Goal: Task Accomplishment & Management: Use online tool/utility

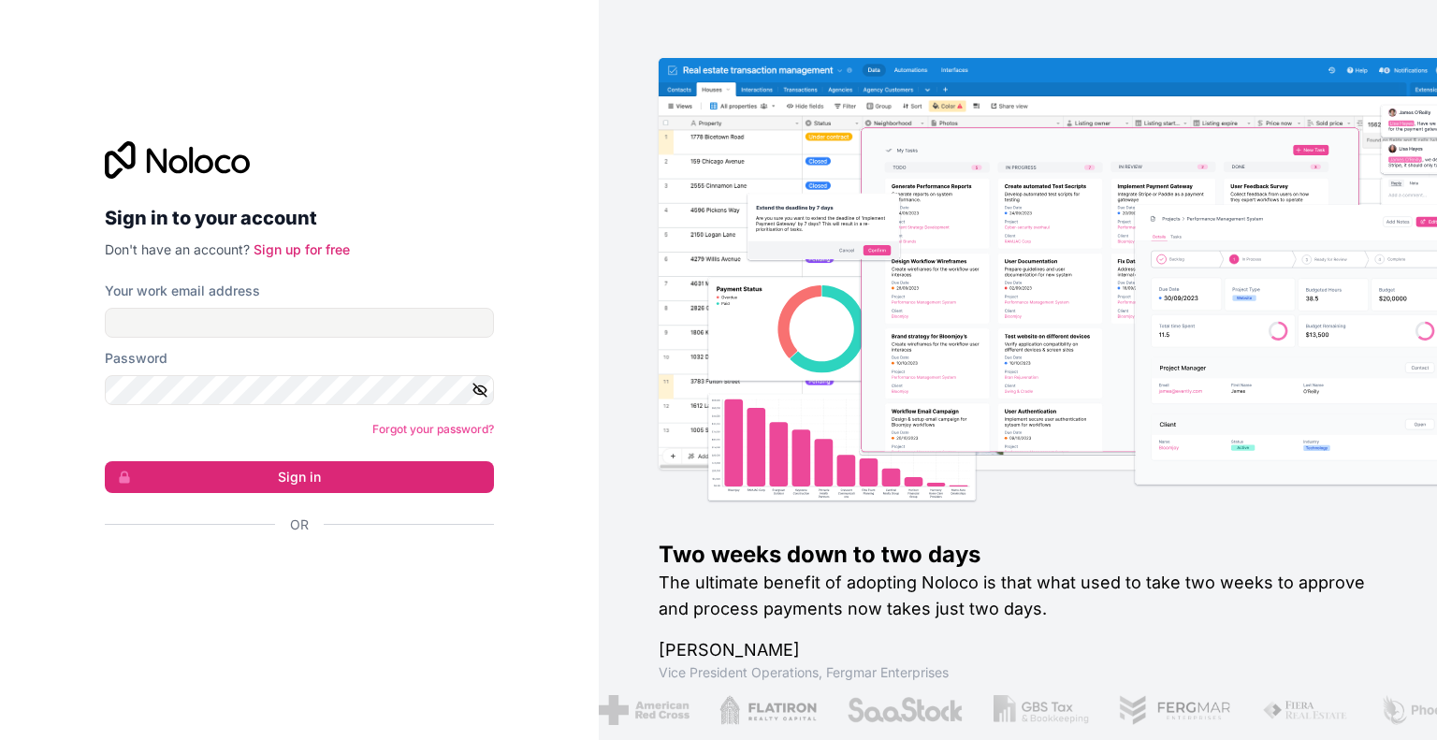
type input "**********"
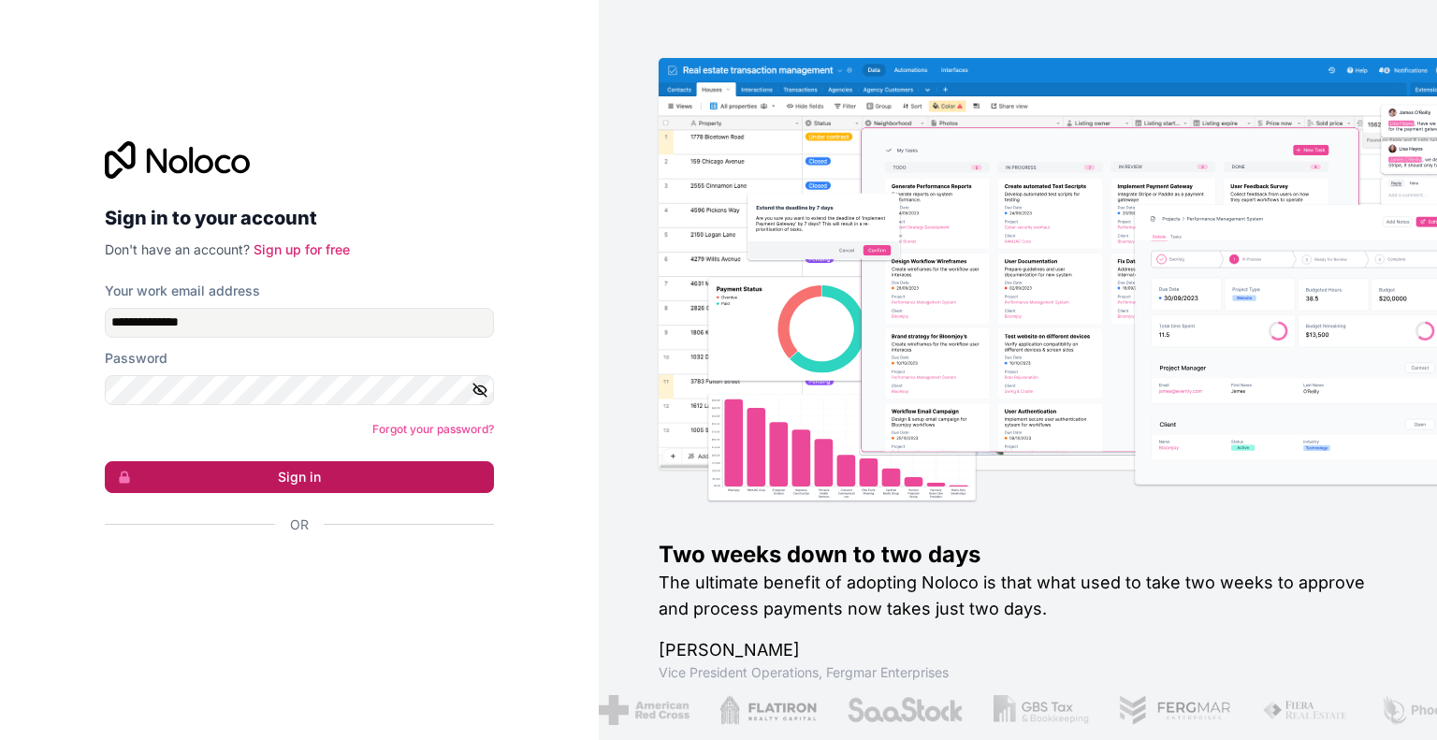
click at [240, 478] on button "Sign in" at bounding box center [299, 477] width 389 height 32
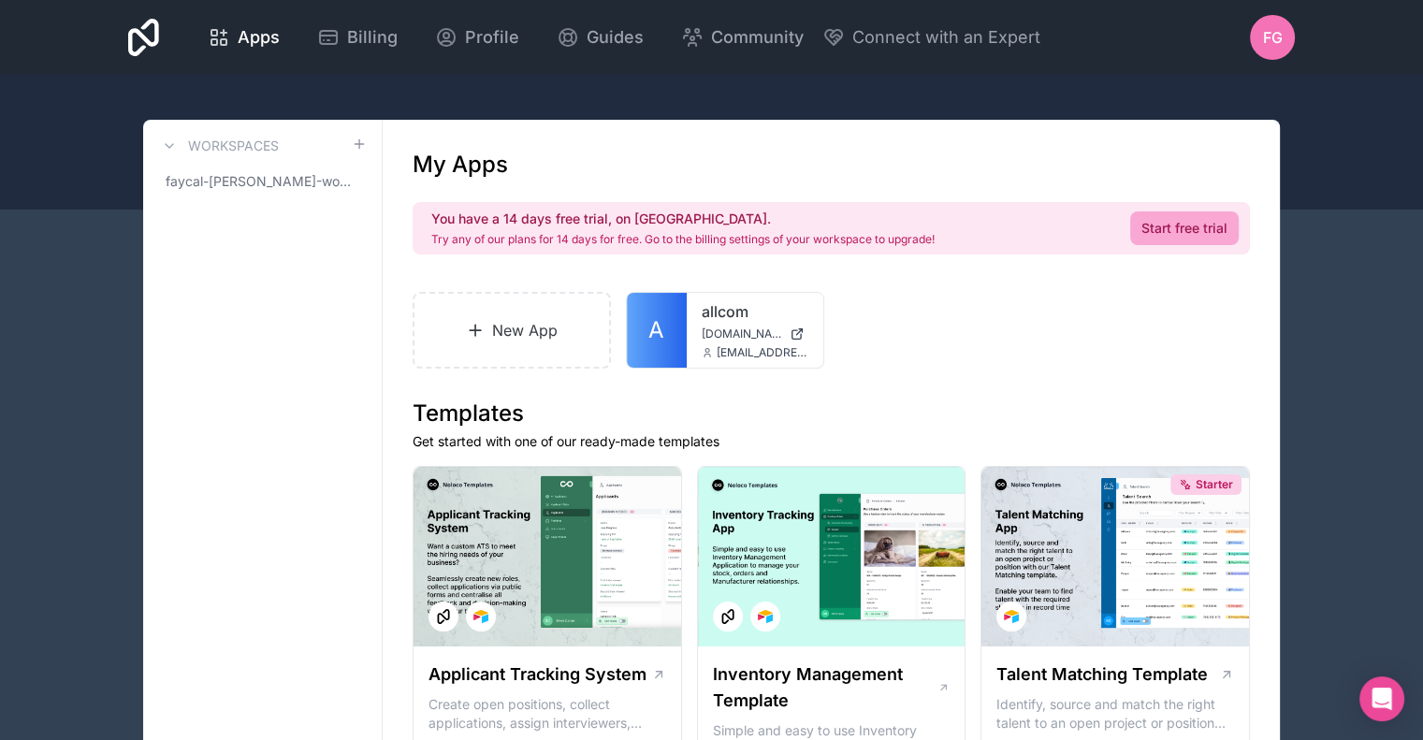
click at [1182, 232] on link "Start free trial" at bounding box center [1184, 228] width 109 height 34
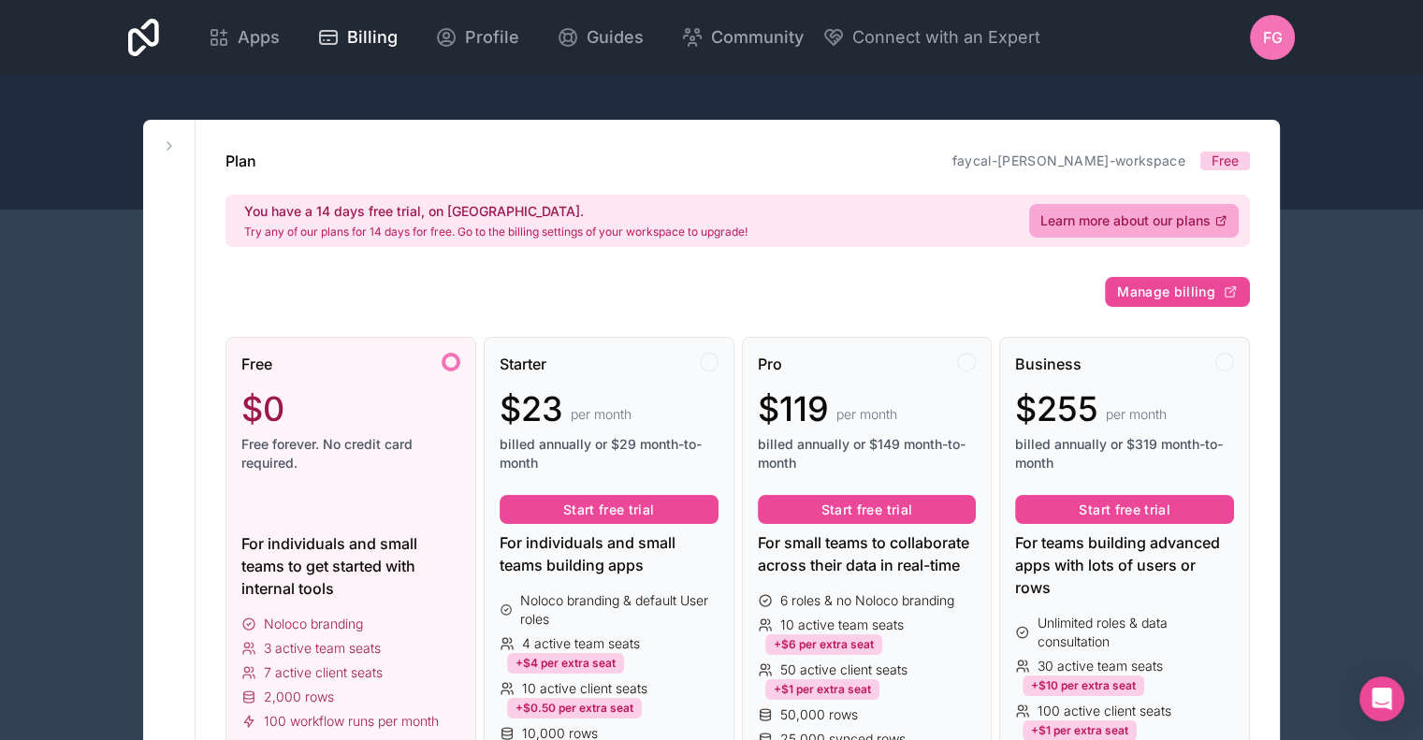
click at [423, 374] on div "Free $0 Free forever. No credit card required." at bounding box center [350, 420] width 219 height 135
click at [449, 360] on div at bounding box center [451, 362] width 19 height 19
click at [418, 374] on div "Free $0 Free forever. No credit card required." at bounding box center [350, 420] width 219 height 135
click at [435, 527] on div "Free $0 Free forever. No credit card required. For individuals and small teams …" at bounding box center [350, 608] width 251 height 543
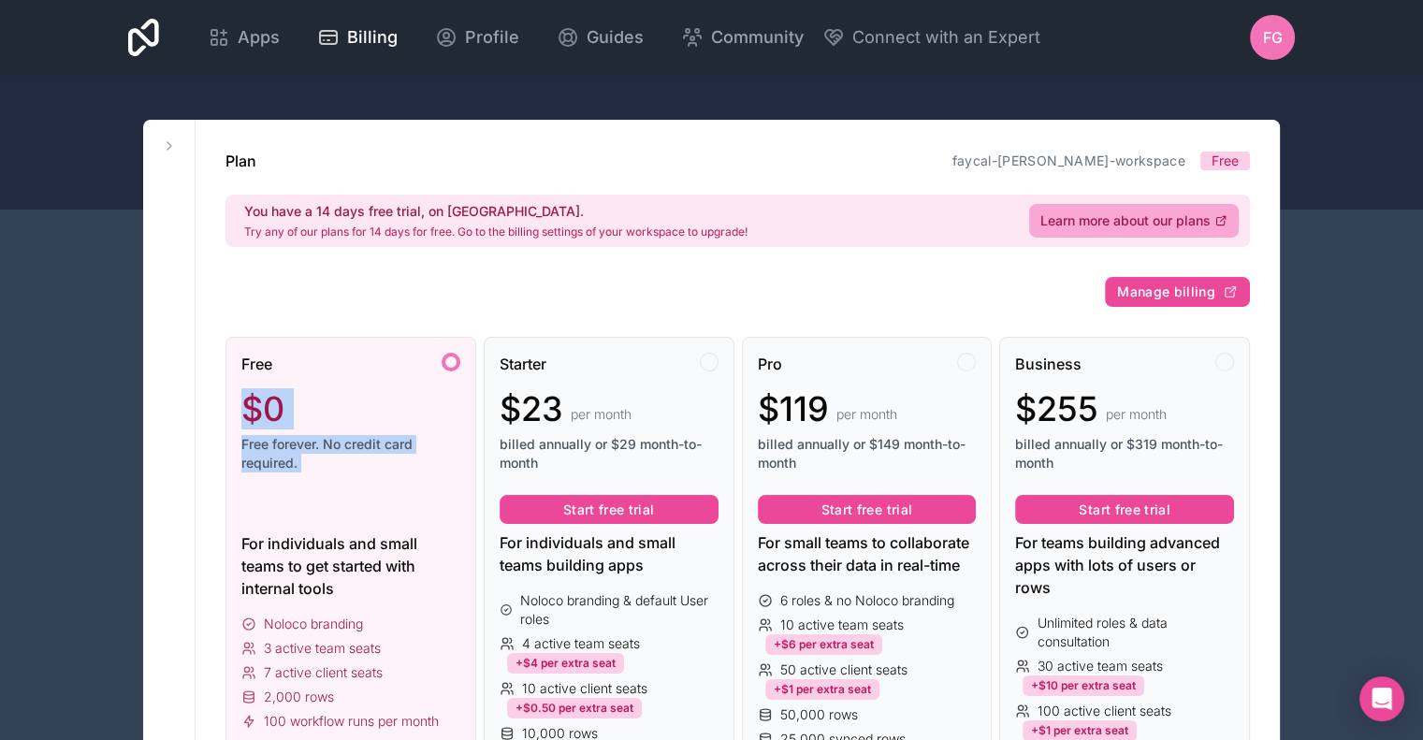
drag, startPoint x: 435, startPoint y: 527, endPoint x: 457, endPoint y: 351, distance: 177.3
click at [457, 351] on div "Free $0 Free forever. No credit card required. For individuals and small teams …" at bounding box center [350, 608] width 251 height 543
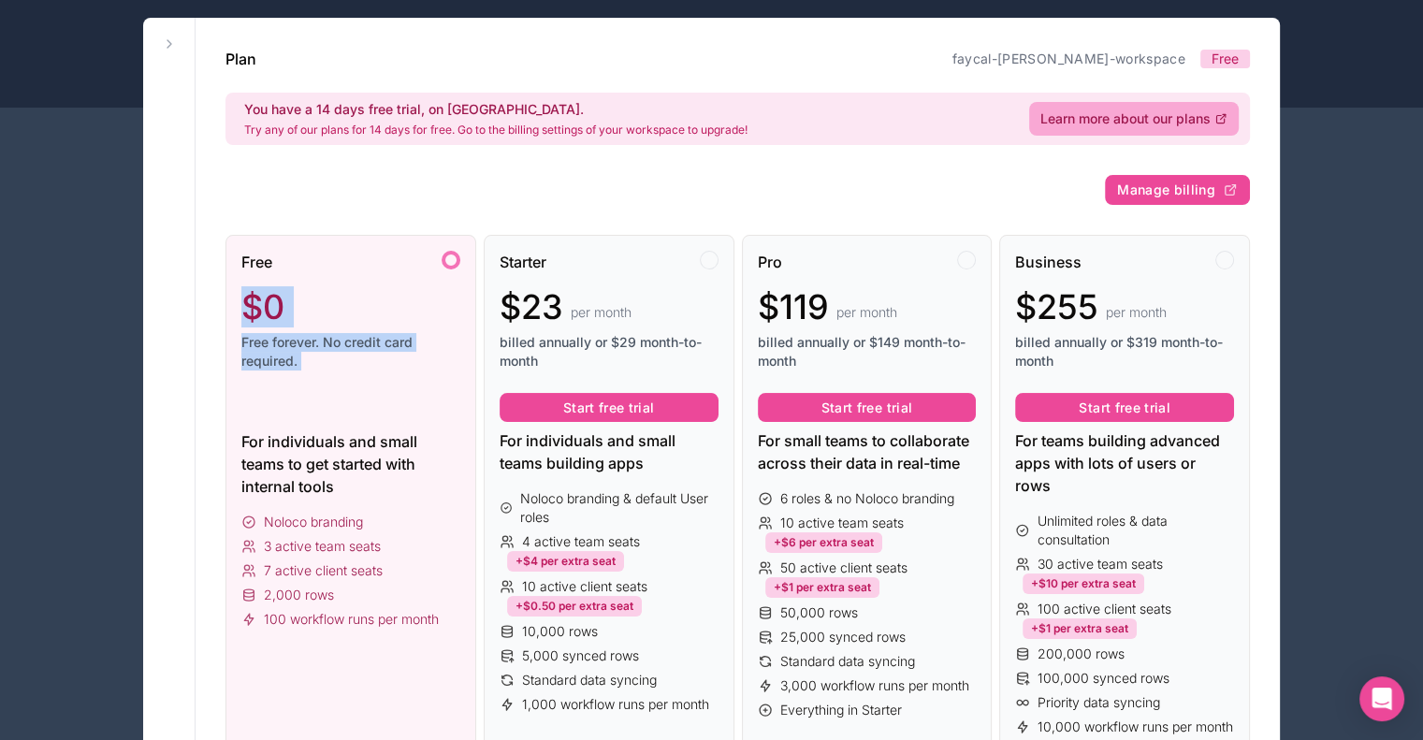
scroll to position [73, 0]
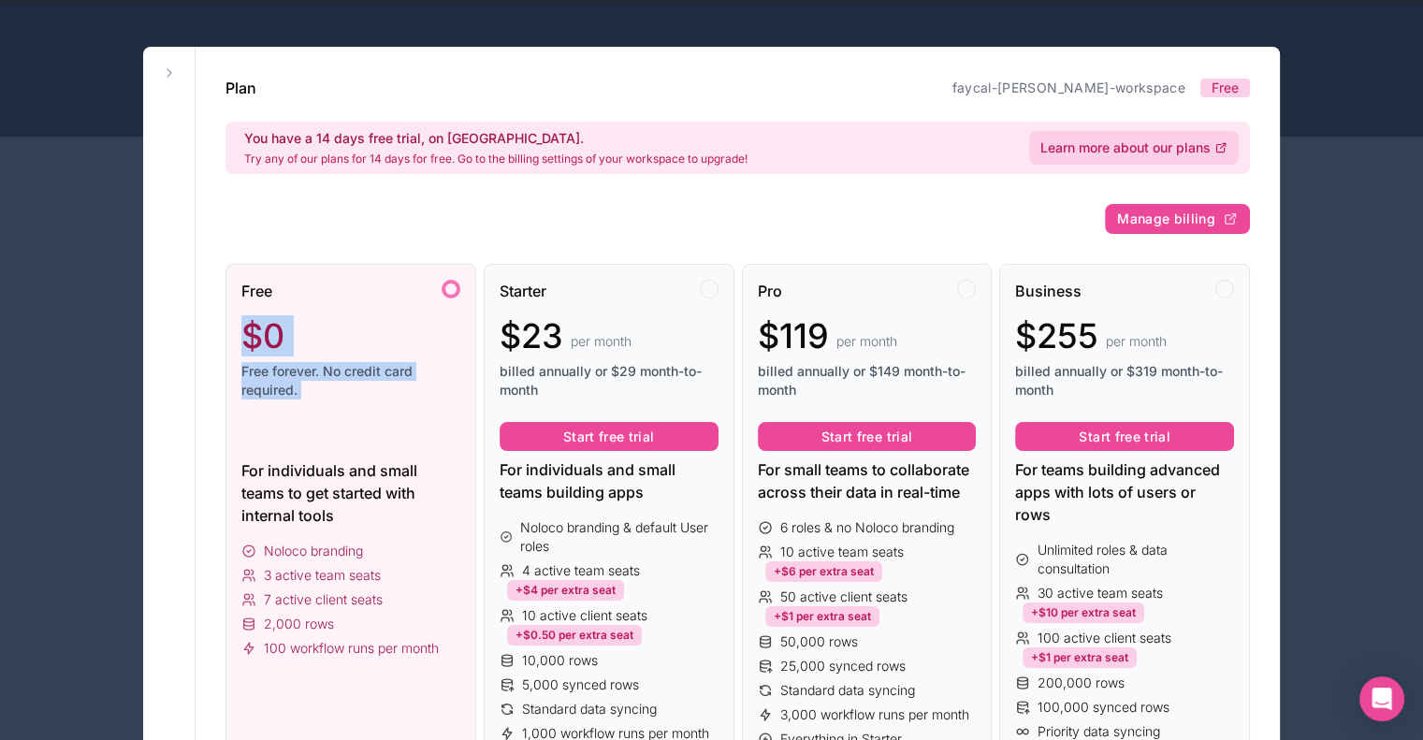
click at [1191, 145] on span "Learn more about our plans" at bounding box center [1125, 147] width 170 height 19
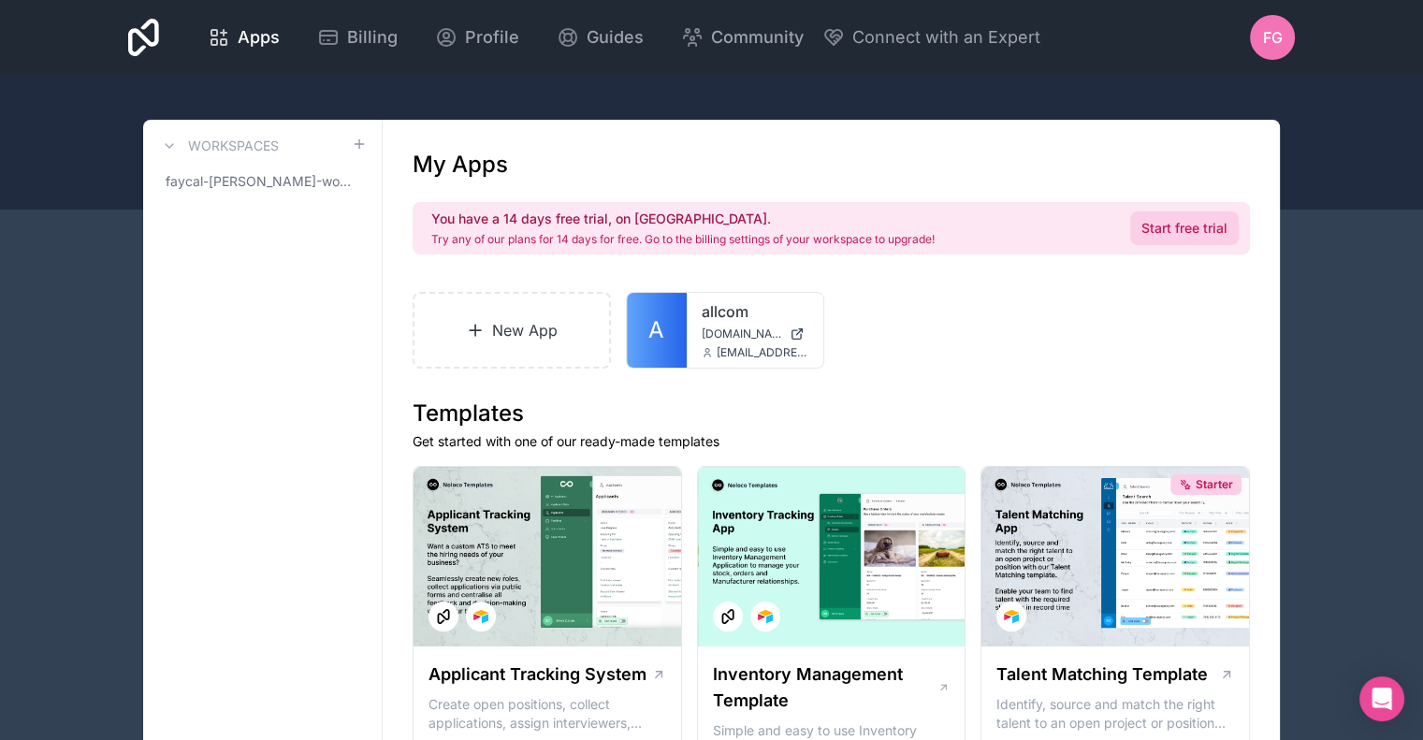
click at [1178, 235] on link "Start free trial" at bounding box center [1184, 228] width 109 height 34
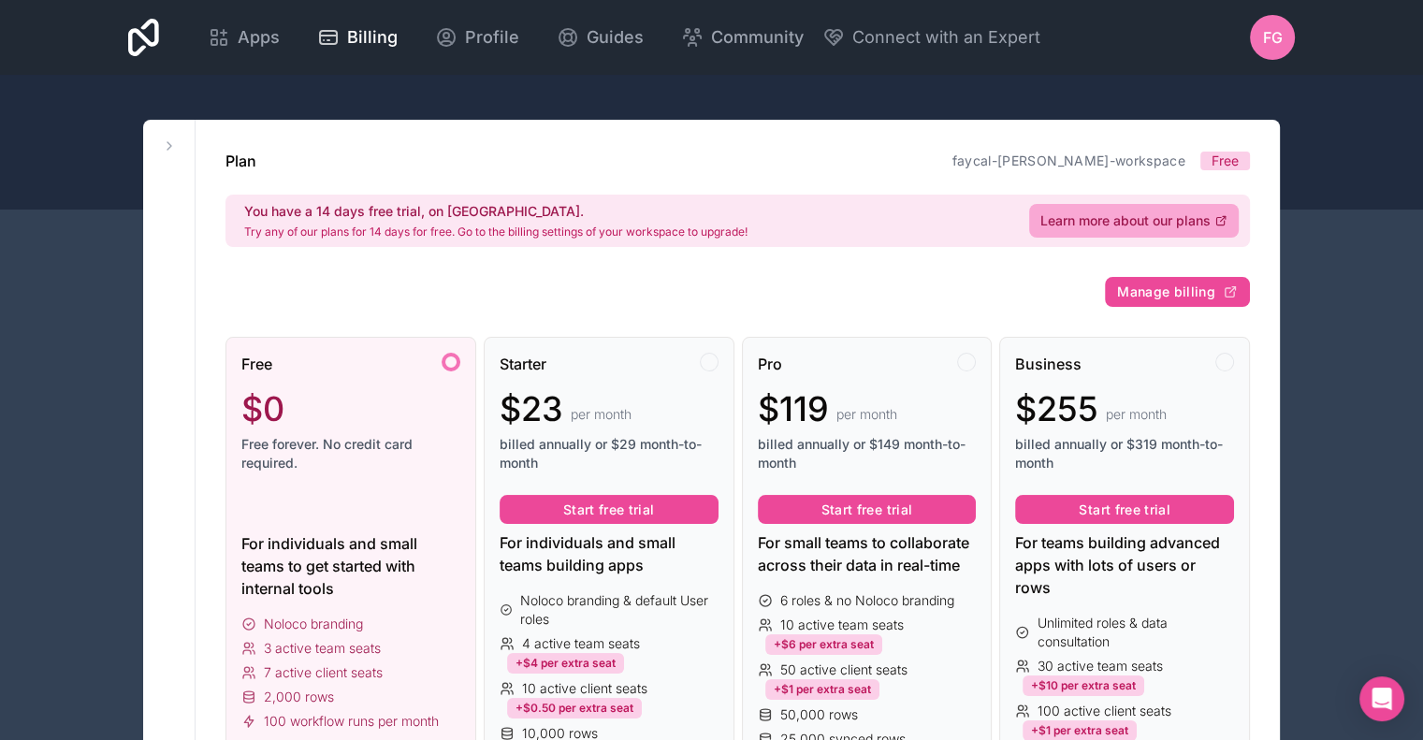
click at [384, 377] on div "Free $0 Free forever. No credit card required." at bounding box center [350, 420] width 219 height 135
click at [451, 357] on div at bounding box center [451, 362] width 19 height 19
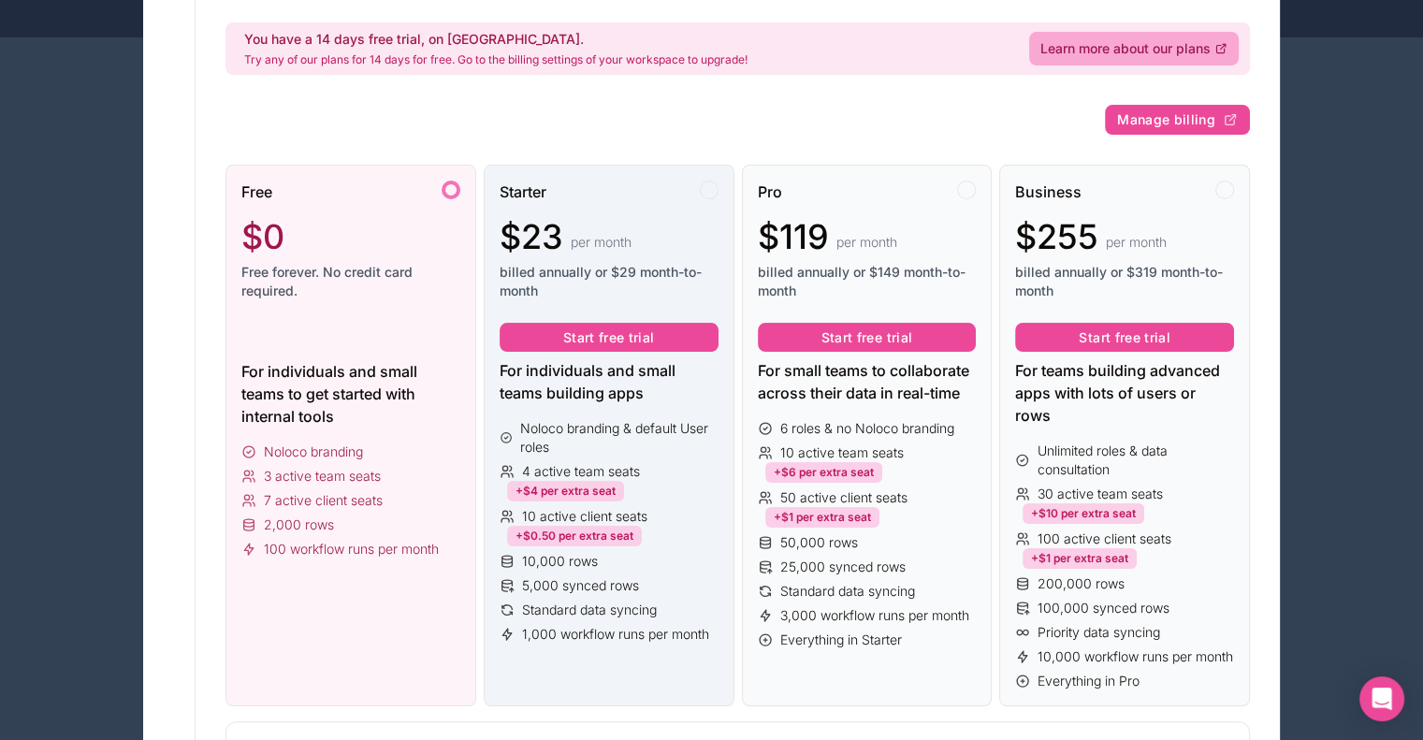
scroll to position [171, 0]
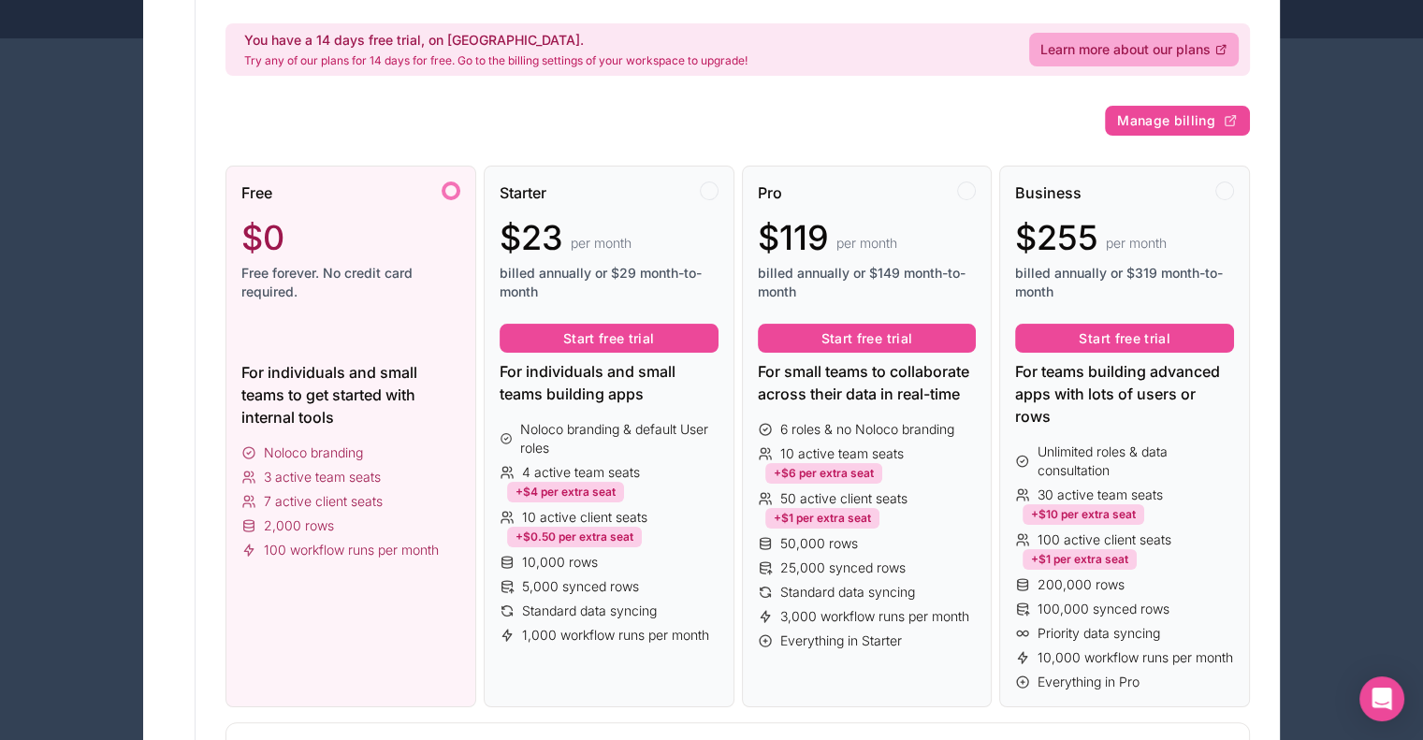
click at [396, 355] on div "Free $0 Free forever. No credit card required. For individuals and small teams …" at bounding box center [350, 437] width 251 height 543
click at [449, 187] on div at bounding box center [451, 190] width 19 height 19
click at [1188, 117] on span "Manage billing" at bounding box center [1166, 120] width 98 height 17
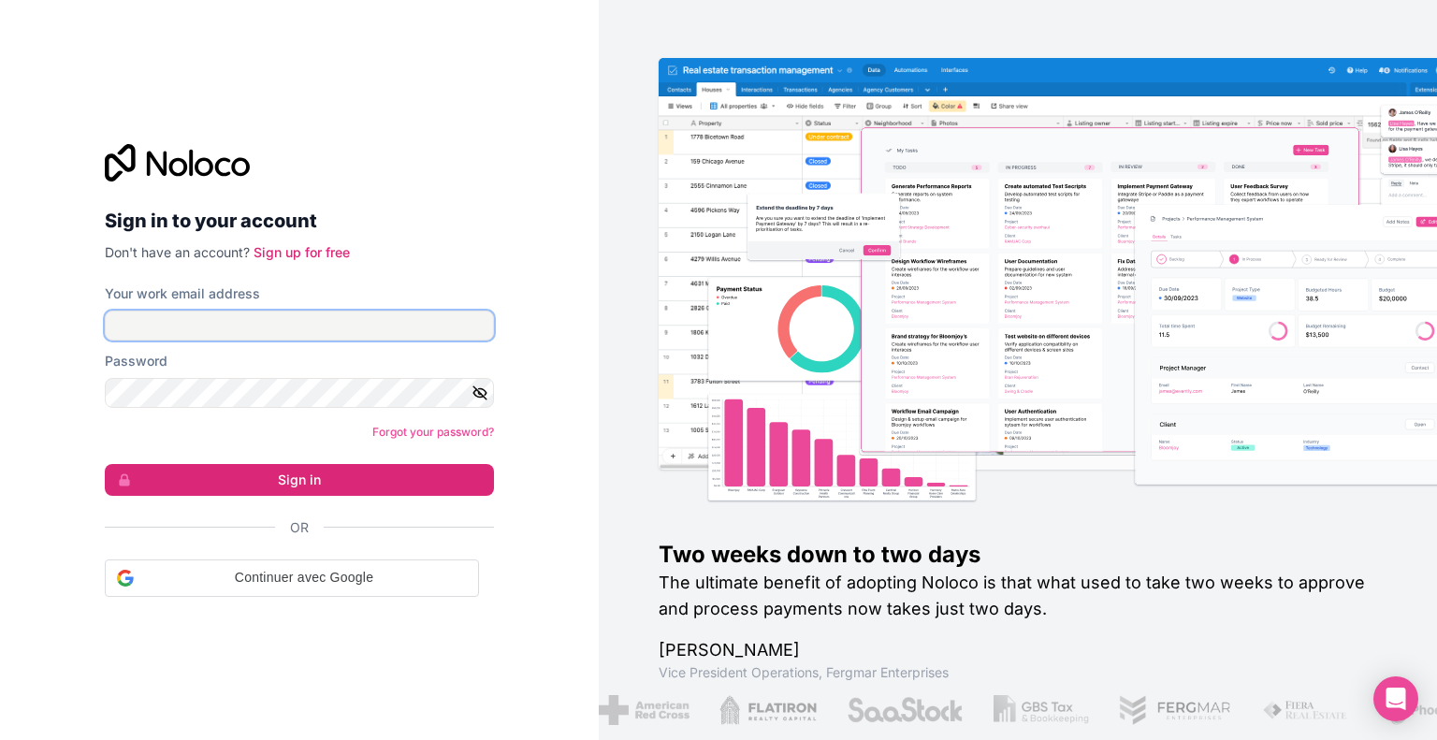
type input "**********"
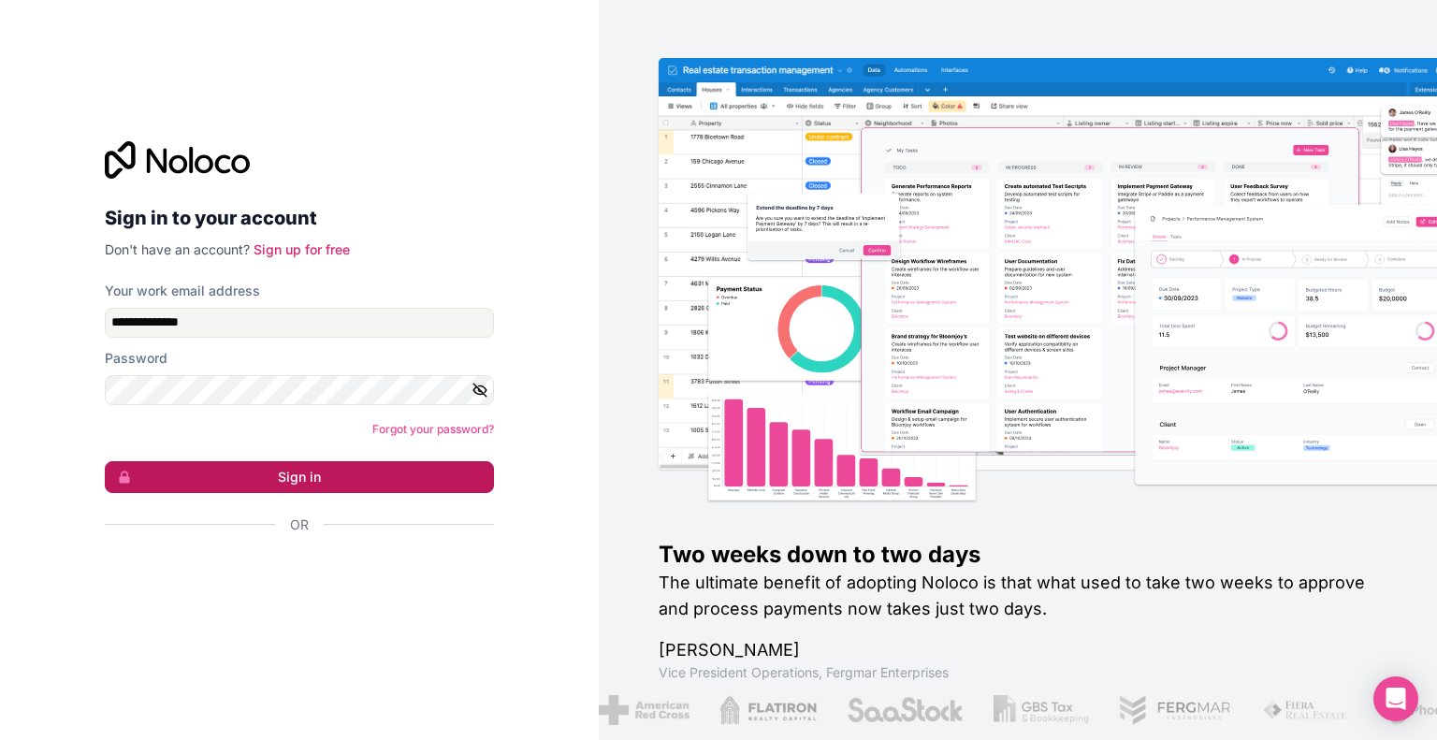
click at [312, 470] on button "Sign in" at bounding box center [299, 477] width 389 height 32
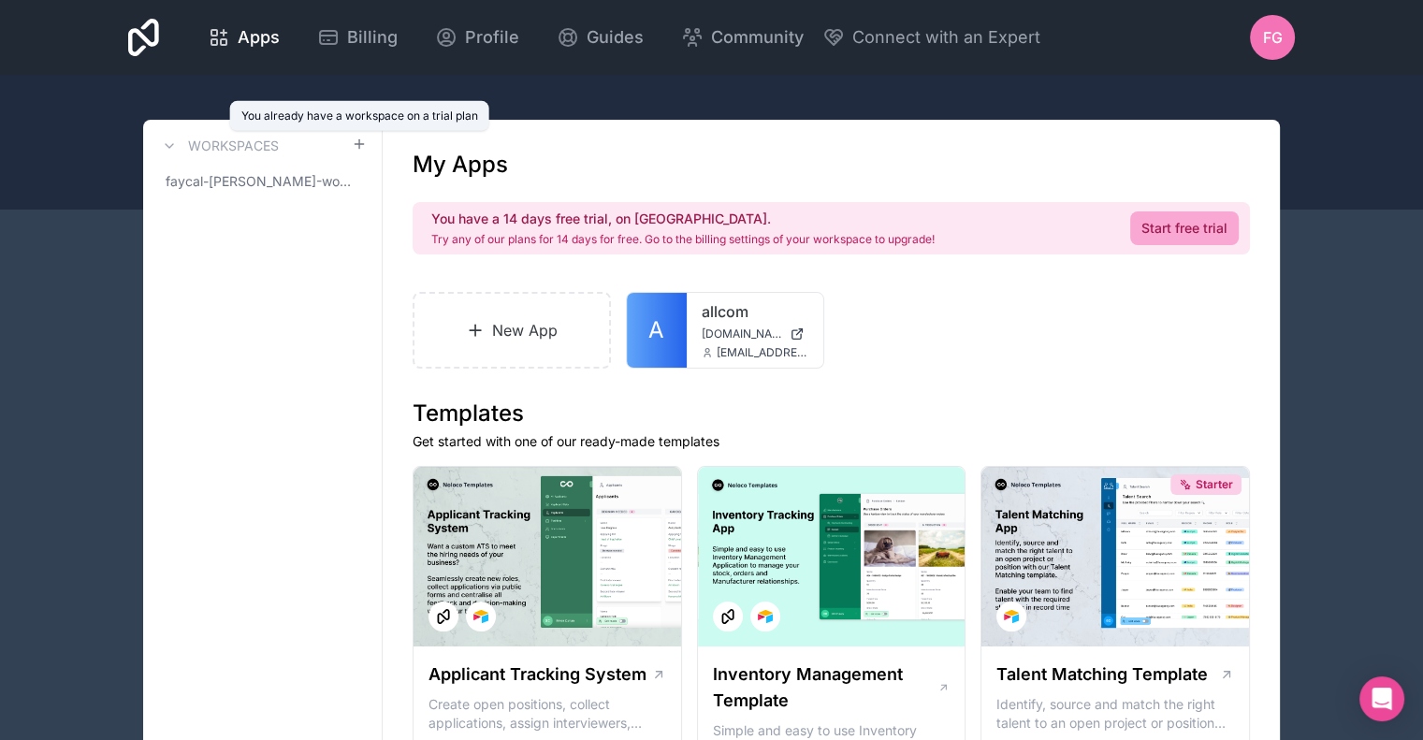
click at [358, 141] on div "Workspaces" at bounding box center [262, 146] width 209 height 22
click at [540, 327] on link "New App" at bounding box center [512, 330] width 198 height 77
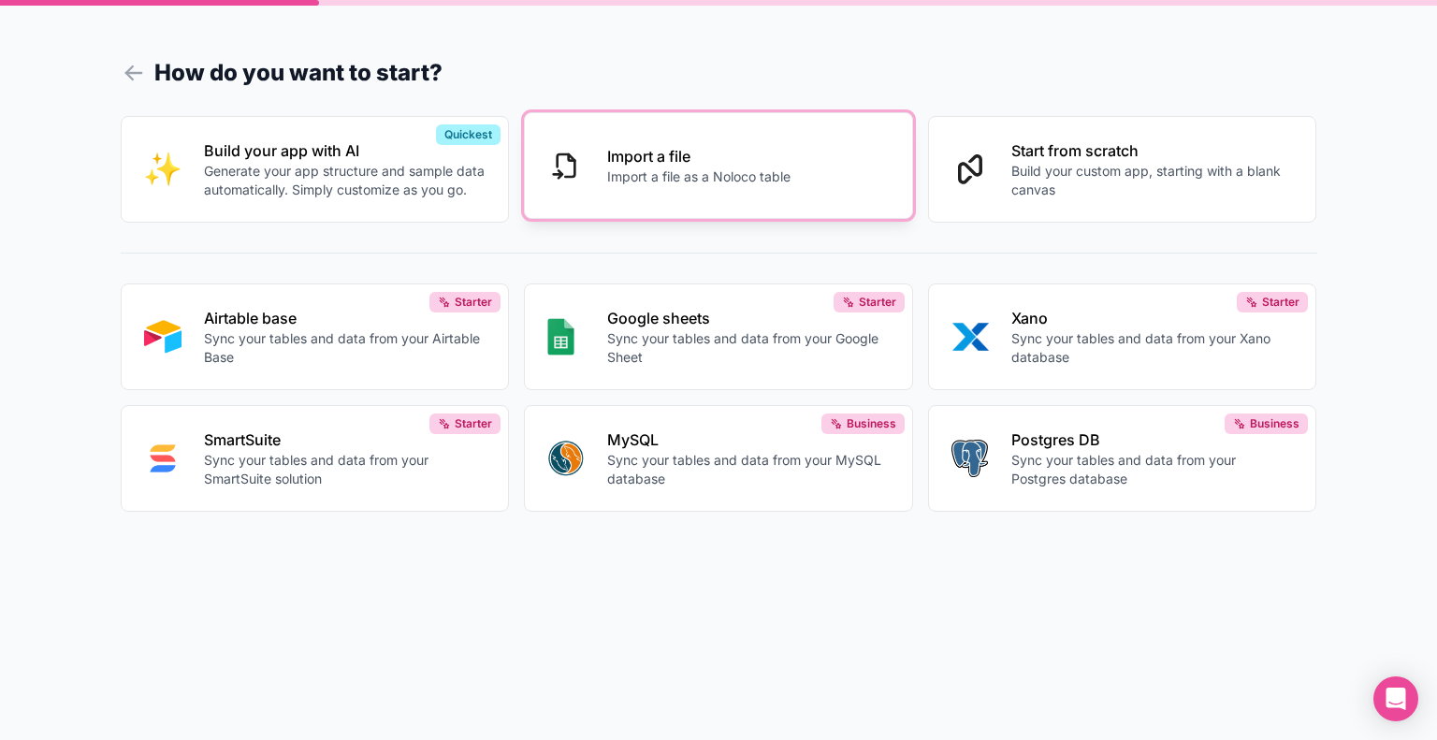
click at [659, 186] on button "Import a file Import a file as a Noloco table" at bounding box center [718, 165] width 389 height 107
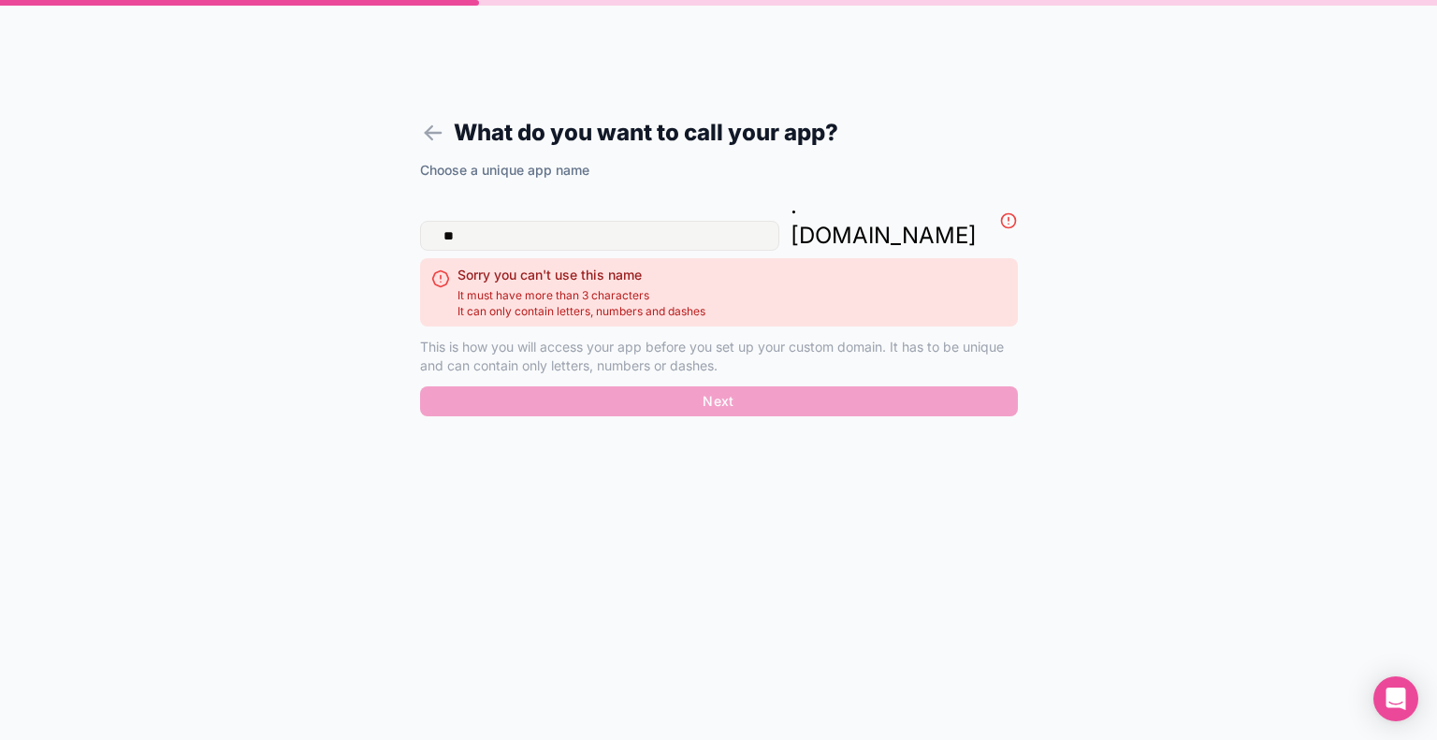
type input "*"
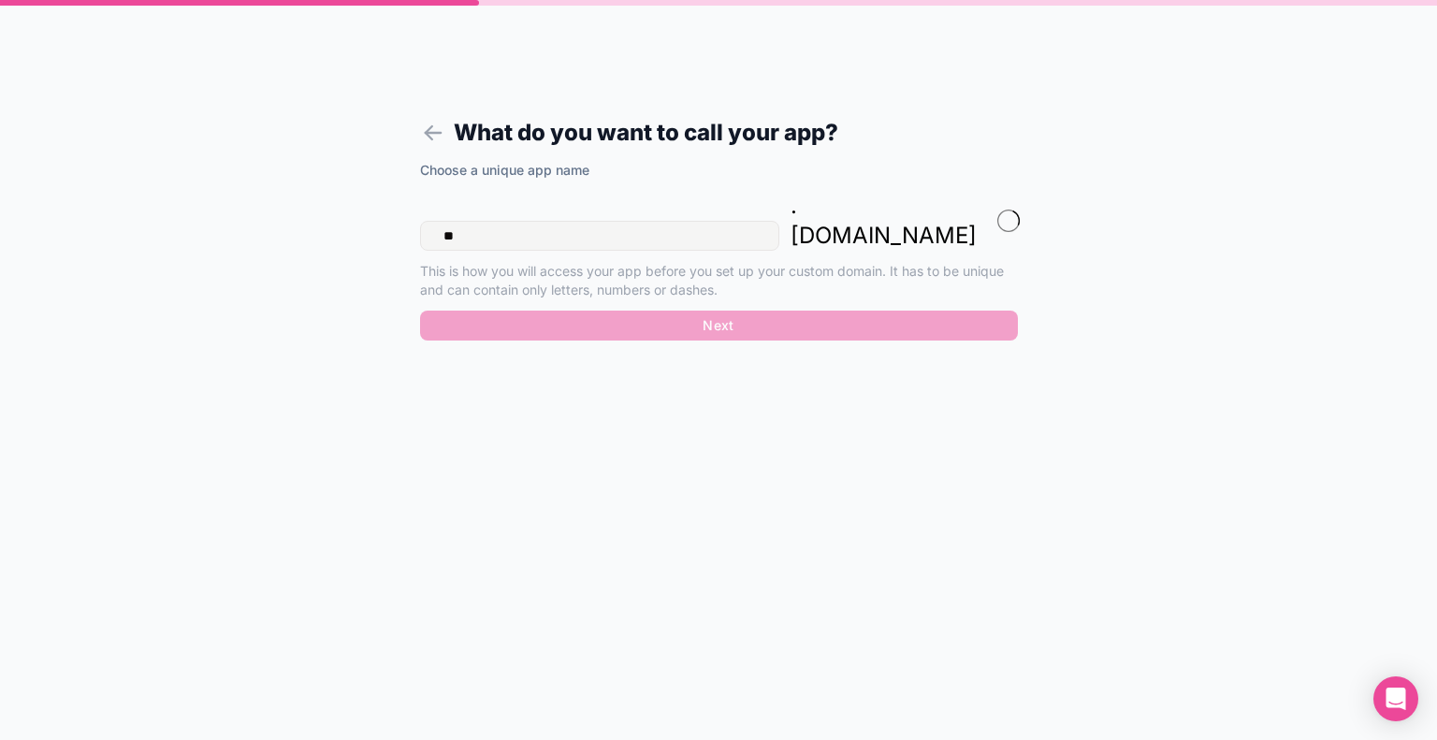
type input "*"
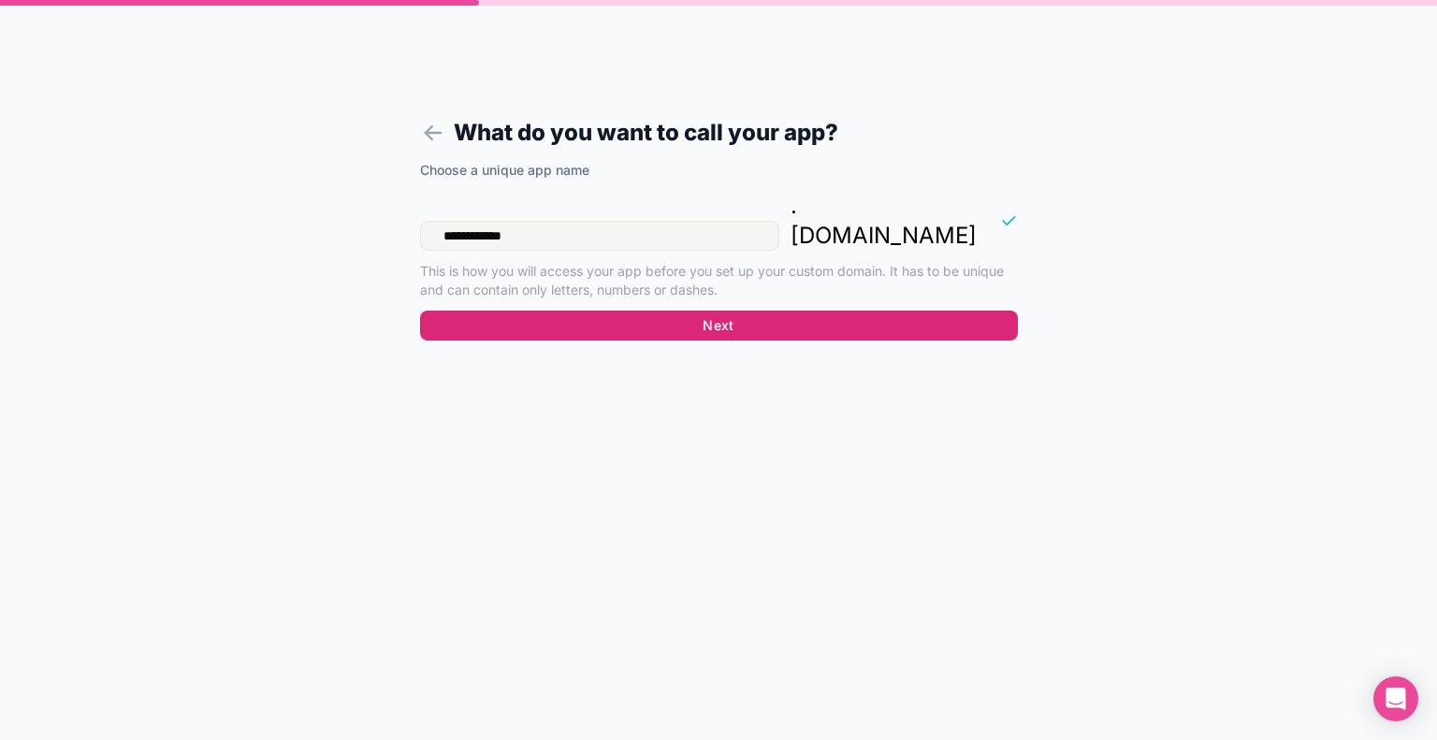
type input "**********"
click at [714, 311] on button "Next" at bounding box center [719, 326] width 598 height 30
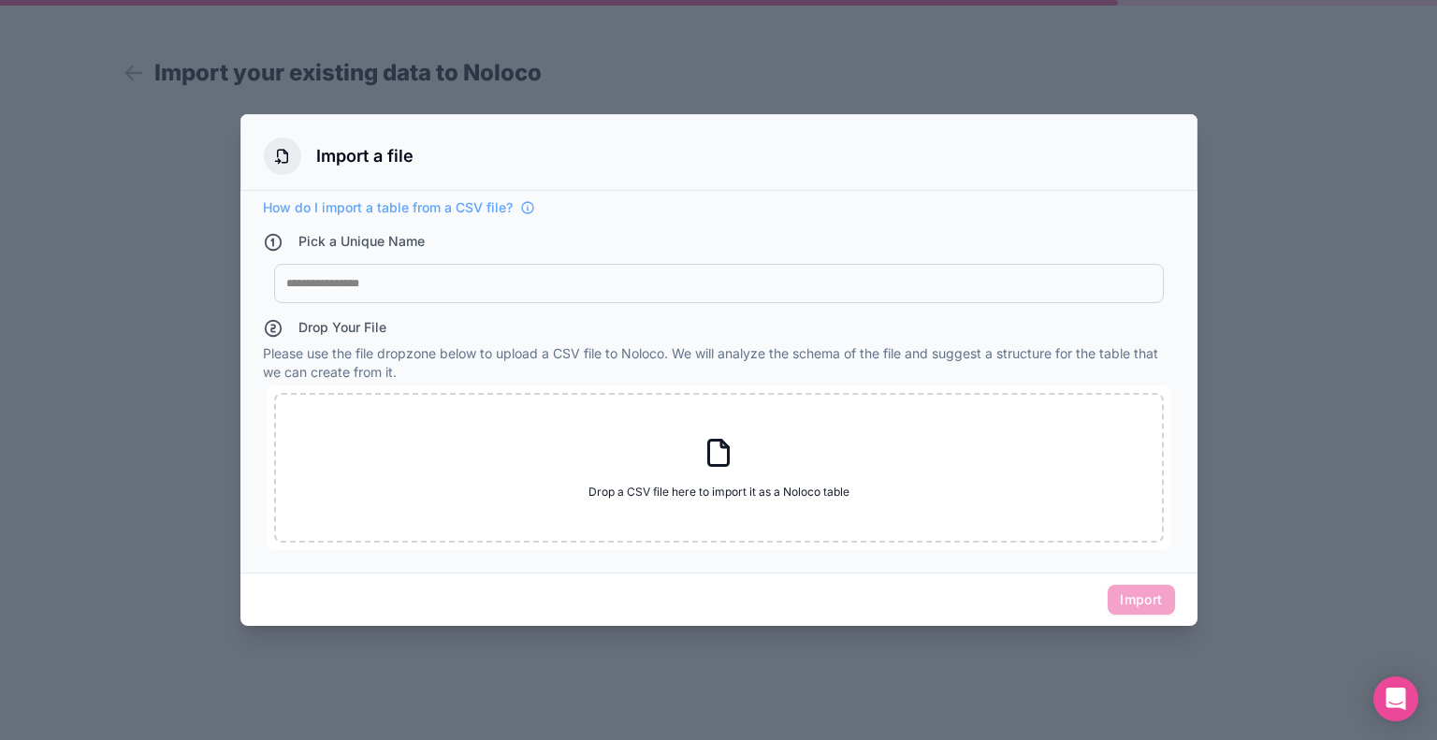
click at [449, 289] on div at bounding box center [718, 283] width 865 height 15
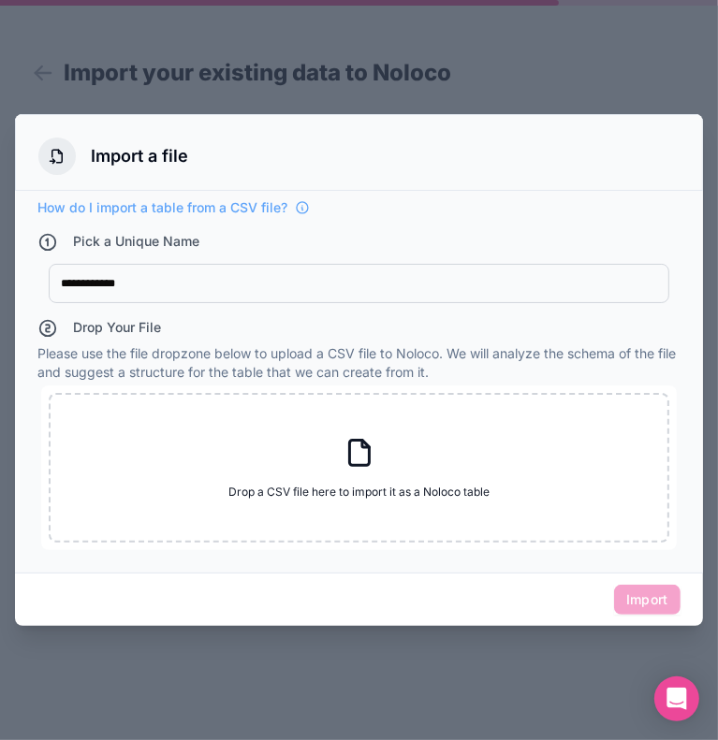
click at [220, 695] on div at bounding box center [359, 370] width 718 height 740
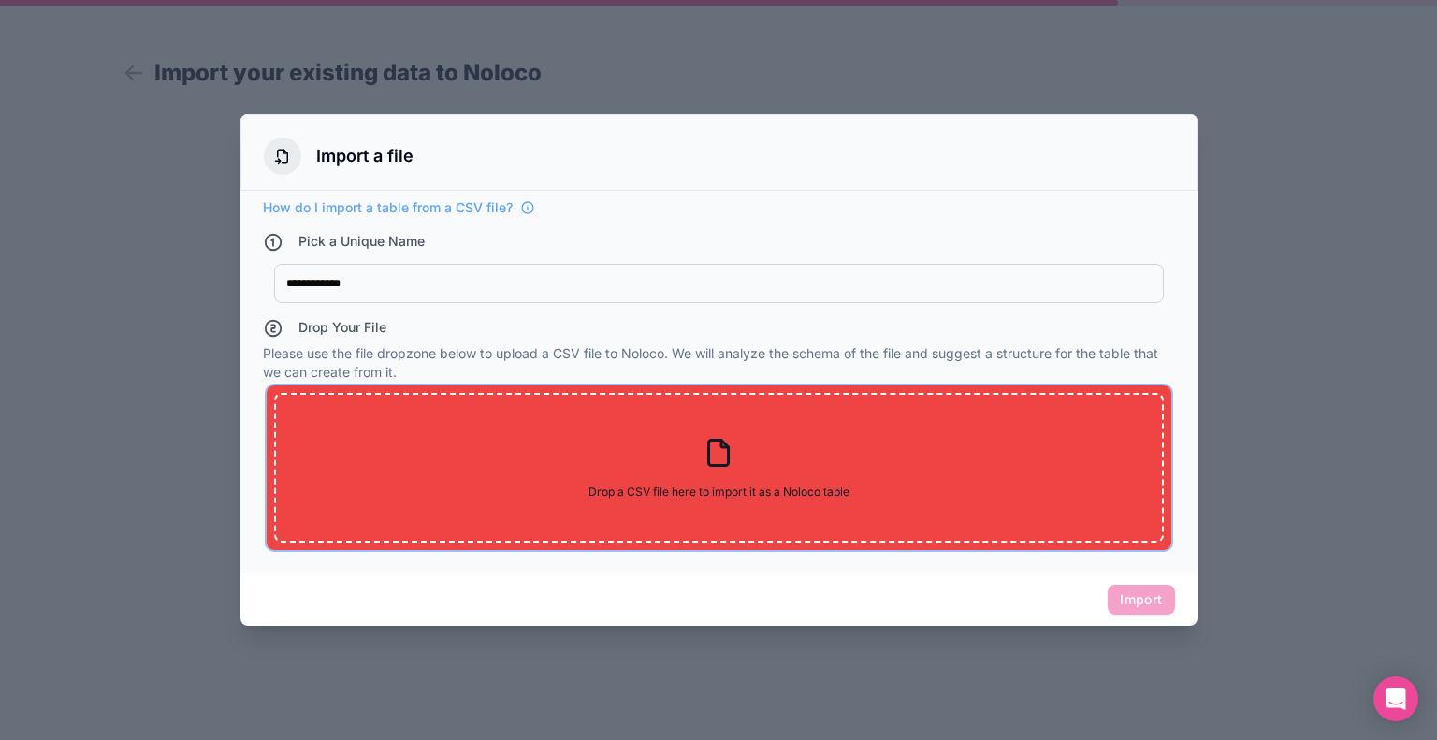
click at [772, 454] on div "Drop a CSV file here to import it as a Noloco table Drop a CSV file here to imp…" at bounding box center [719, 468] width 890 height 150
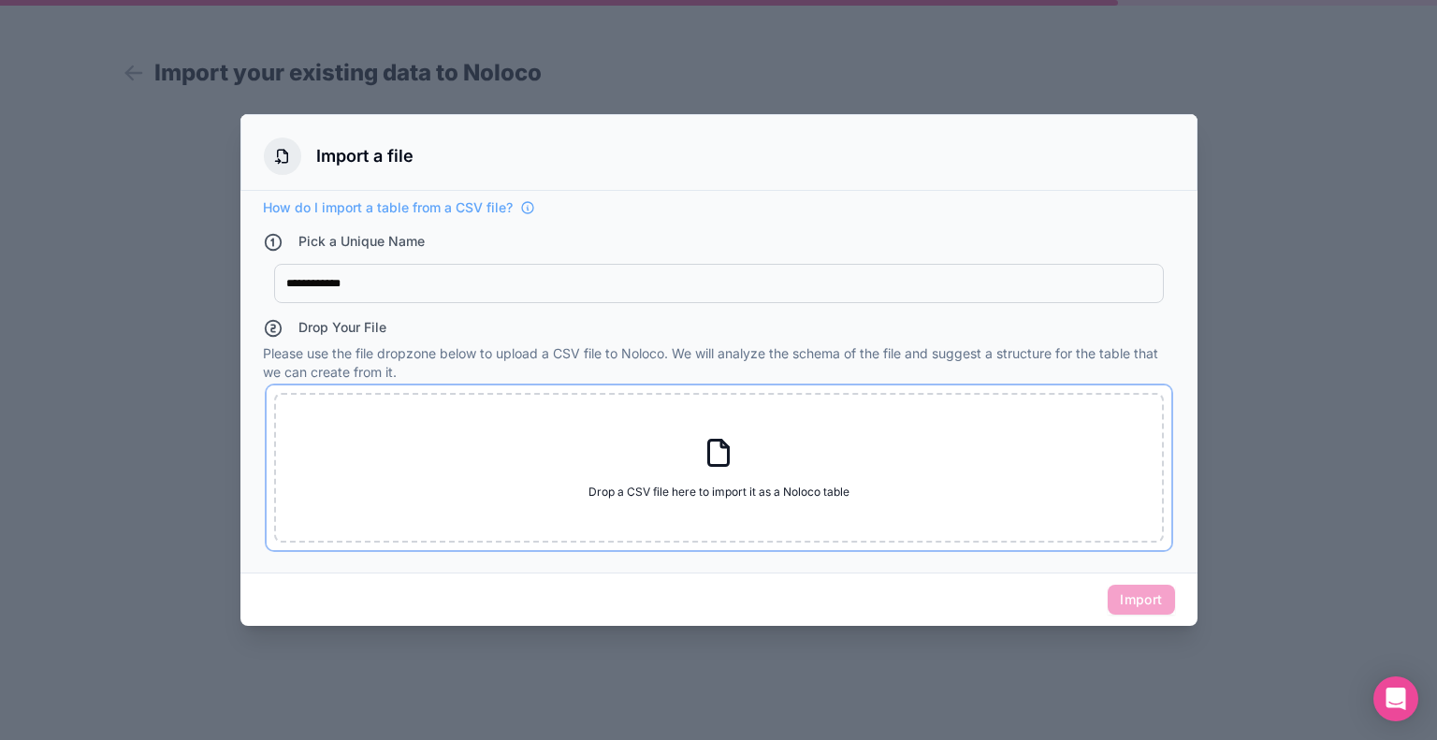
type input "**********"
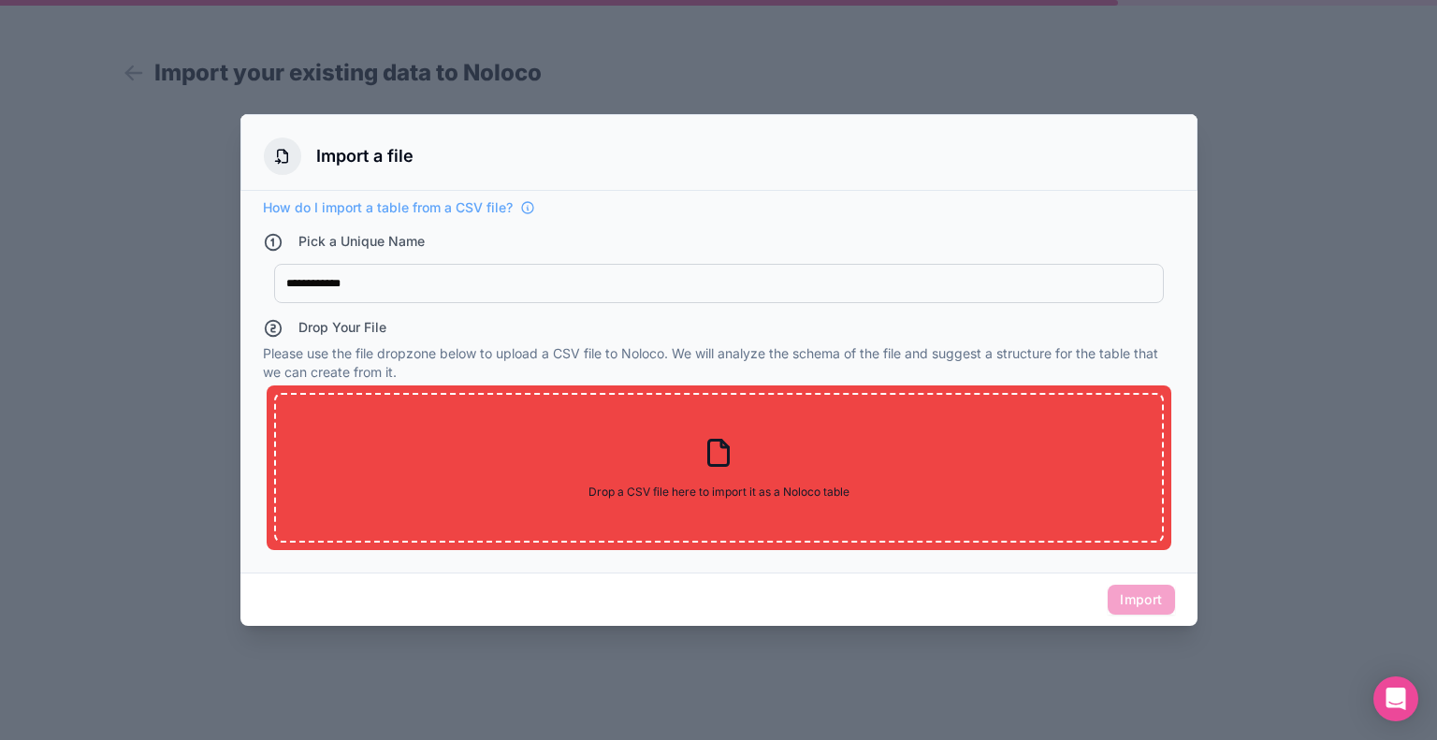
click at [1340, 474] on div at bounding box center [718, 370] width 1437 height 740
click at [125, 78] on div at bounding box center [718, 370] width 1437 height 740
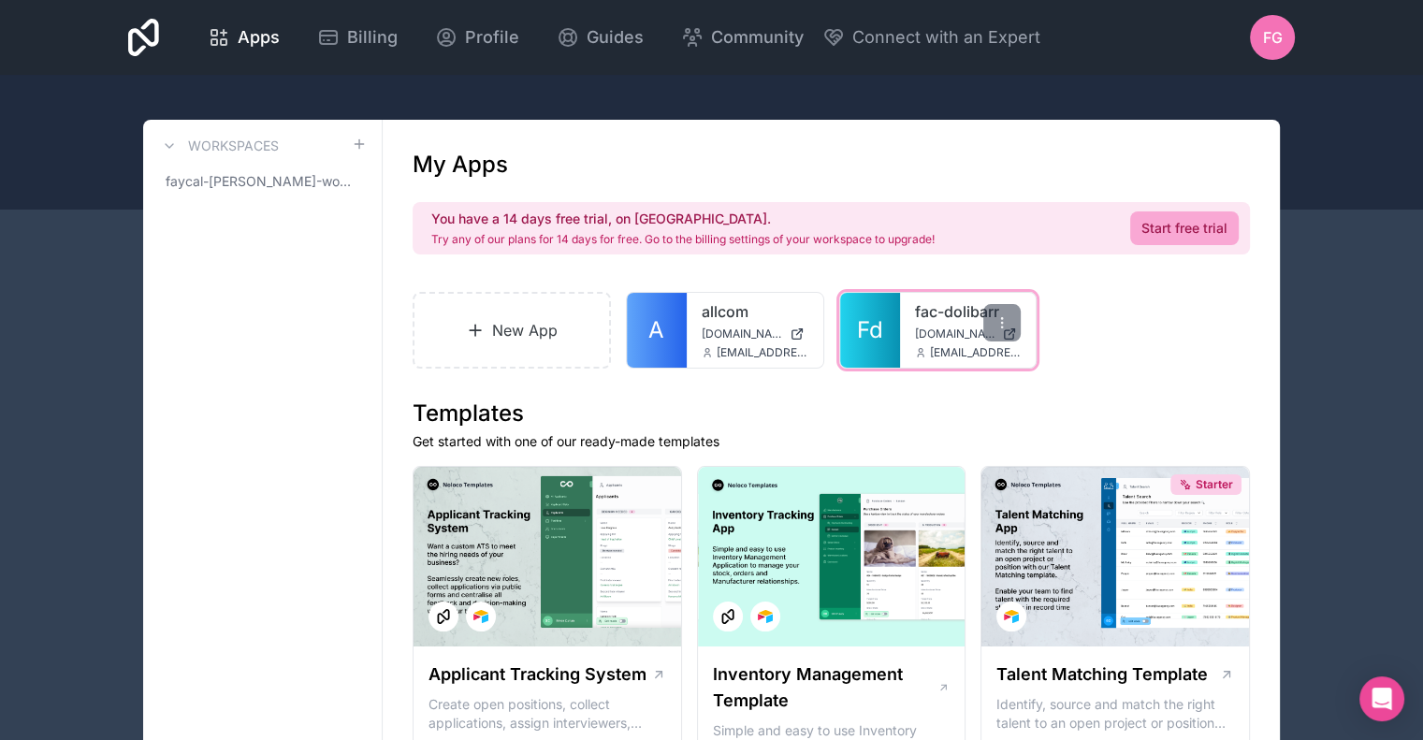
click at [922, 345] on div "[EMAIL_ADDRESS][DOMAIN_NAME]" at bounding box center [968, 352] width 107 height 15
click at [865, 325] on span "Fd" at bounding box center [870, 330] width 26 height 30
